Goal: Transaction & Acquisition: Purchase product/service

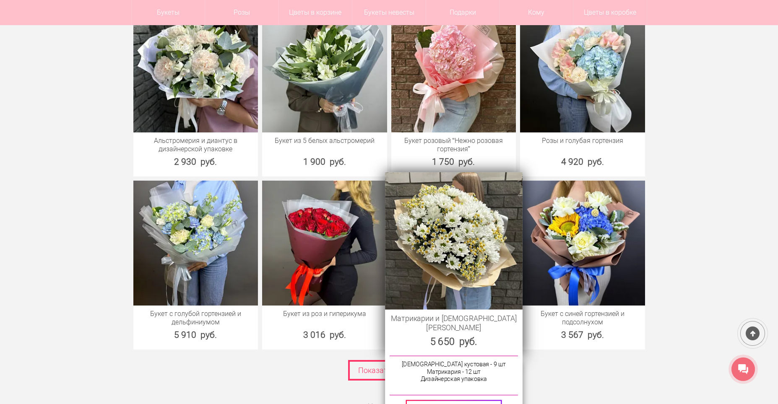
scroll to position [1099, 0]
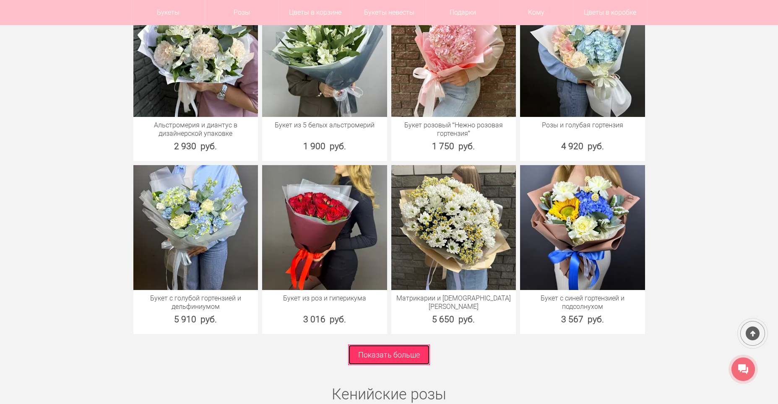
click at [369, 356] on link "Показать больше" at bounding box center [389, 355] width 82 height 21
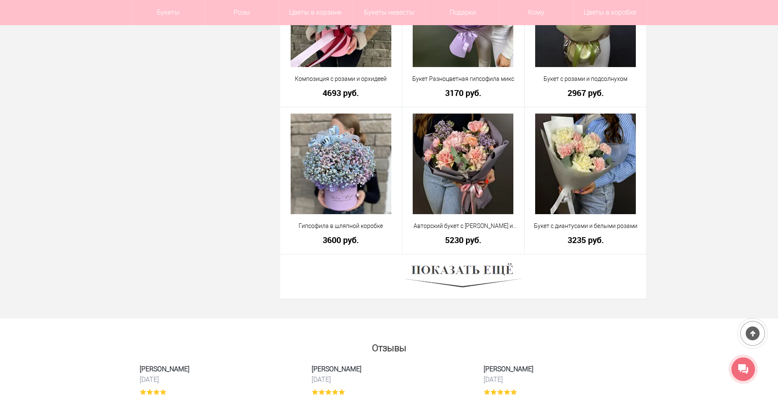
scroll to position [2264, 0]
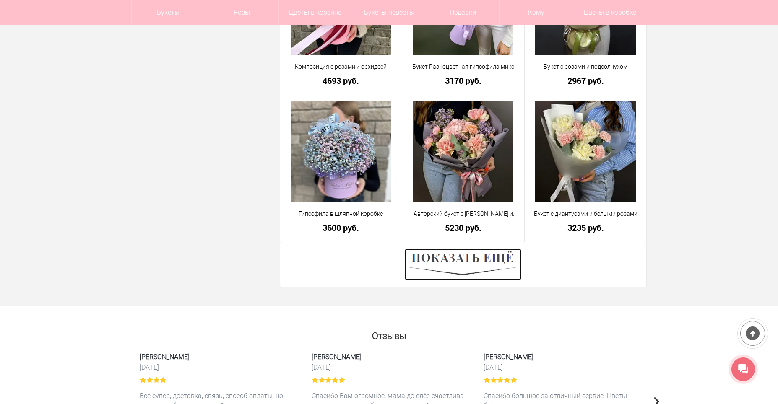
click at [469, 265] on img at bounding box center [463, 265] width 117 height 32
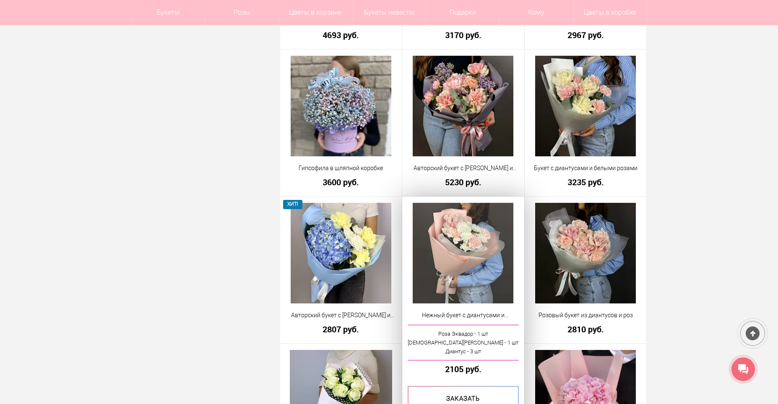
scroll to position [2348, 0]
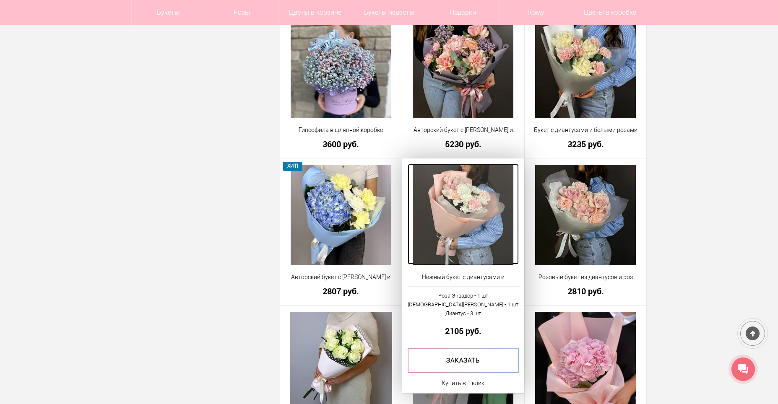
click at [475, 210] on img at bounding box center [463, 215] width 101 height 101
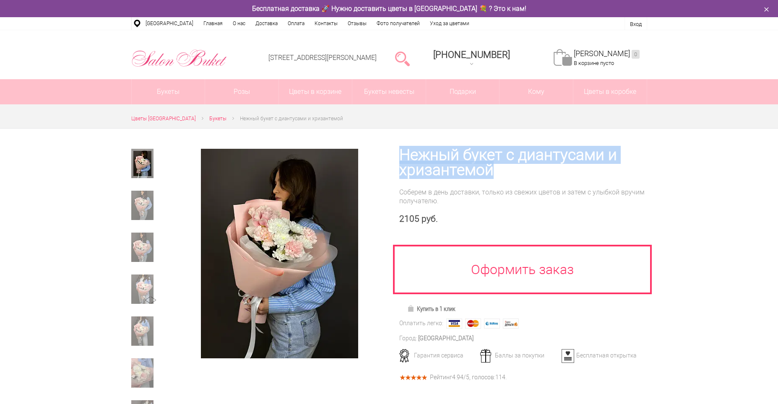
drag, startPoint x: 401, startPoint y: 151, endPoint x: 509, endPoint y: 169, distance: 109.2
click at [509, 169] on h1 "Нежный букет с диантусами и хризантемой" at bounding box center [523, 163] width 248 height 30
copy h1 "Нежный букет с диантусами и хризантемой"
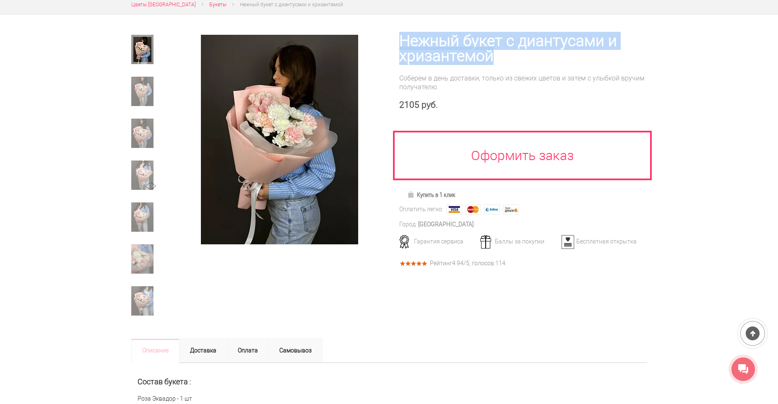
scroll to position [126, 0]
